Goal: Book appointment/travel/reservation

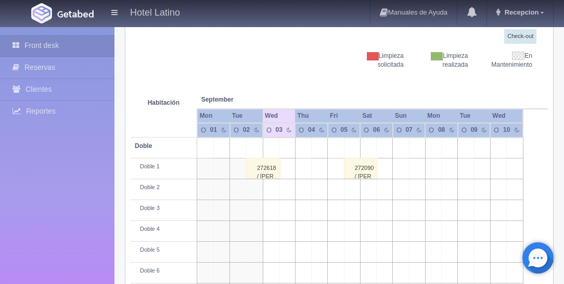
scroll to position [178, 0]
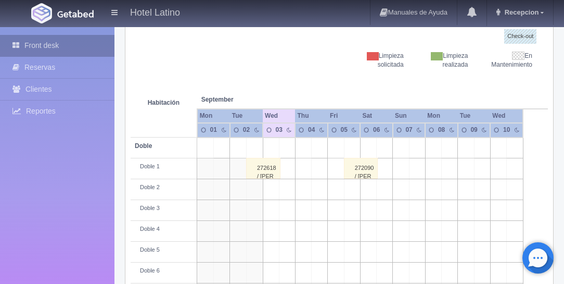
click at [40, 42] on link "Front desk" at bounding box center [57, 45] width 114 height 21
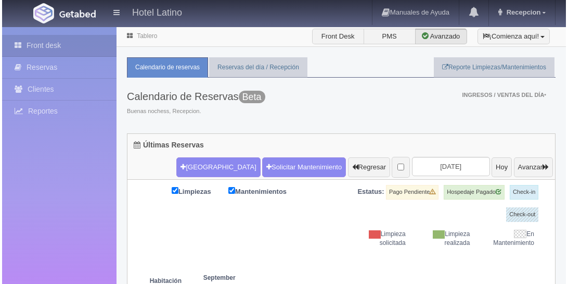
scroll to position [119, 0]
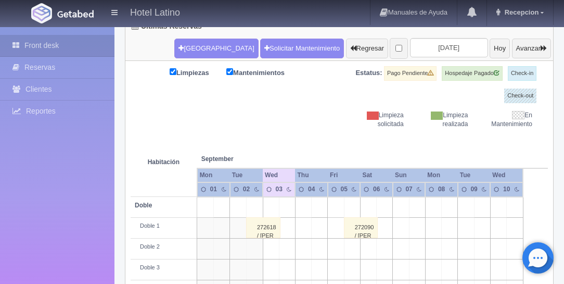
click at [475, 202] on td at bounding box center [482, 207] width 16 height 21
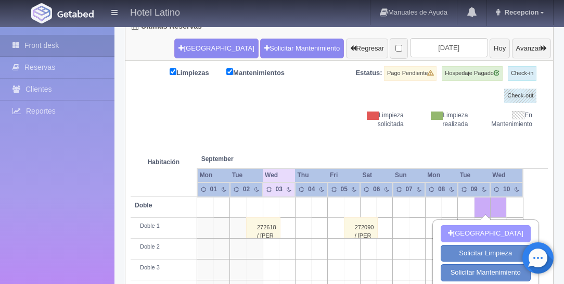
click at [479, 231] on button "[GEOGRAPHIC_DATA]" at bounding box center [486, 233] width 90 height 17
type input "[DATE]"
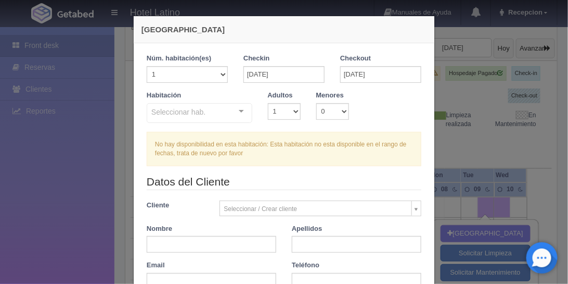
click at [238, 111] on div at bounding box center [241, 112] width 21 height 16
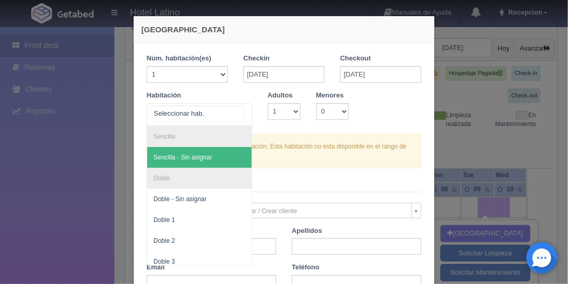
click at [181, 138] on li "Sencilla" at bounding box center [199, 136] width 105 height 21
click at [179, 158] on span "Sencilla - Sin asignar" at bounding box center [182, 156] width 59 height 7
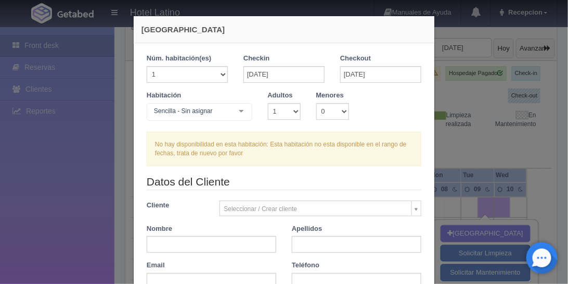
checkbox input "false"
click at [292, 111] on select "1 2 3 4 5 6 7 8 9 10" at bounding box center [284, 111] width 33 height 17
select select "2"
click at [268, 103] on select "1 2 3 4 5 6 7 8 9 10" at bounding box center [284, 111] width 33 height 17
checkbox input "false"
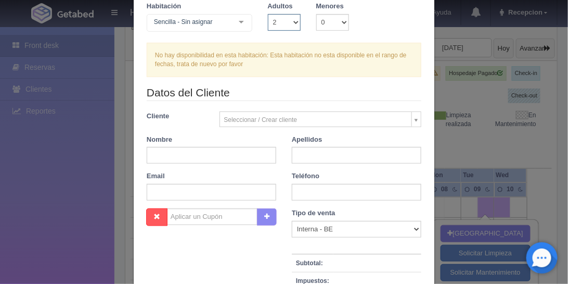
scroll to position [0, 0]
